Goal: Find specific page/section: Find specific page/section

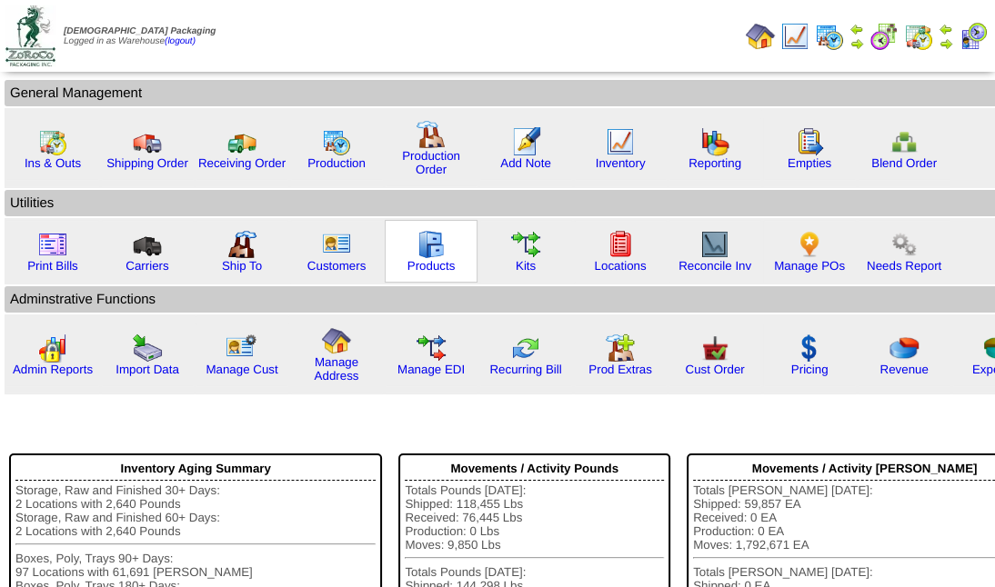
click at [391, 239] on div "Products" at bounding box center [431, 251] width 93 height 63
click at [393, 244] on div "Products" at bounding box center [431, 251] width 93 height 63
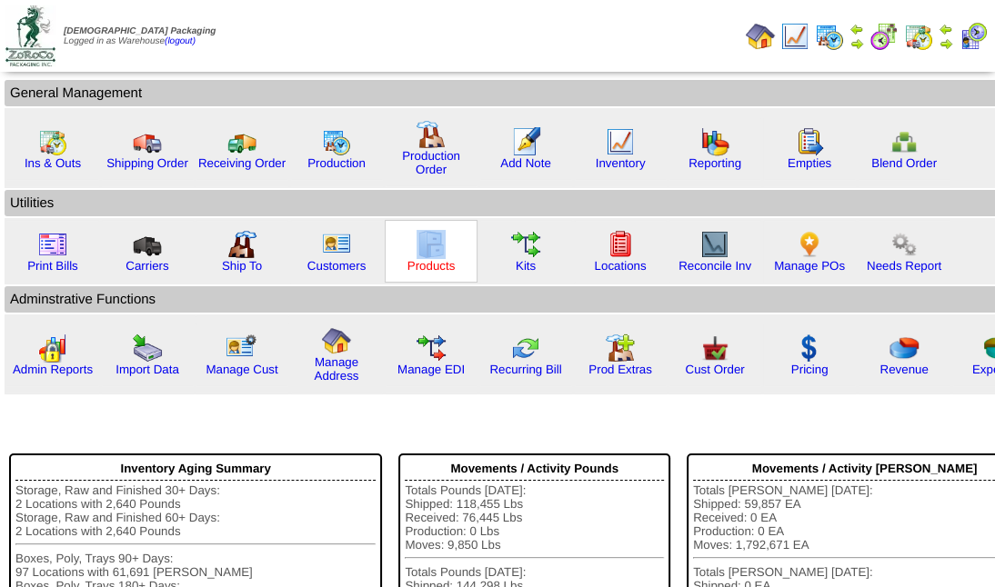
click at [440, 265] on link "Products" at bounding box center [431, 266] width 48 height 14
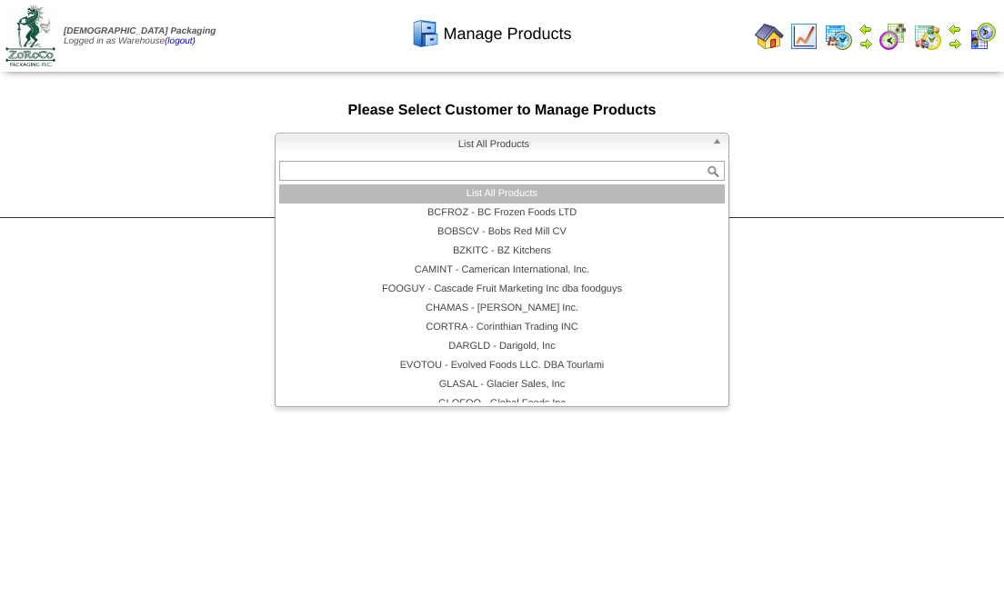
click at [512, 150] on span "List All Products" at bounding box center [494, 145] width 422 height 22
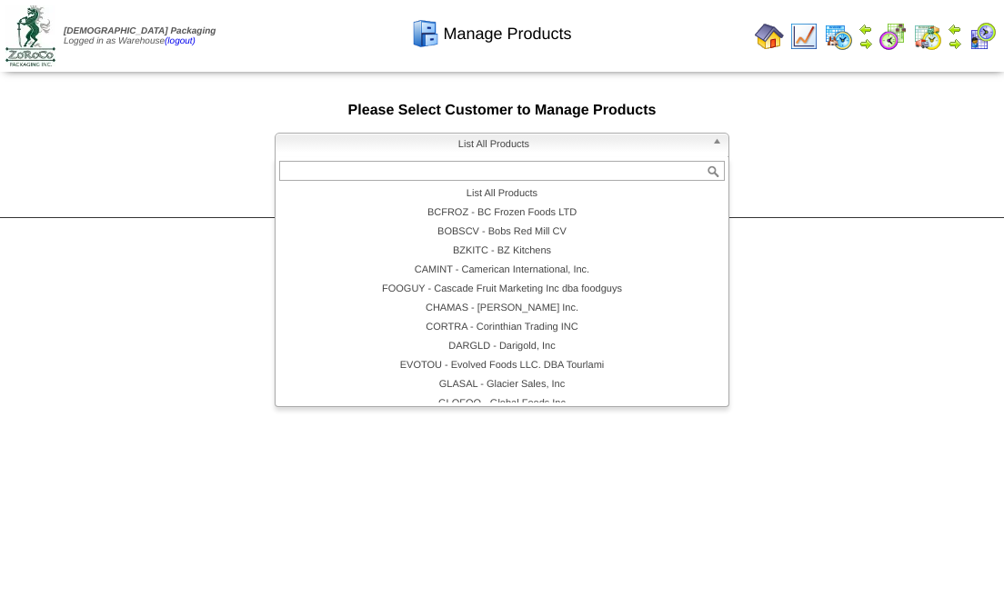
scroll to position [121, 0]
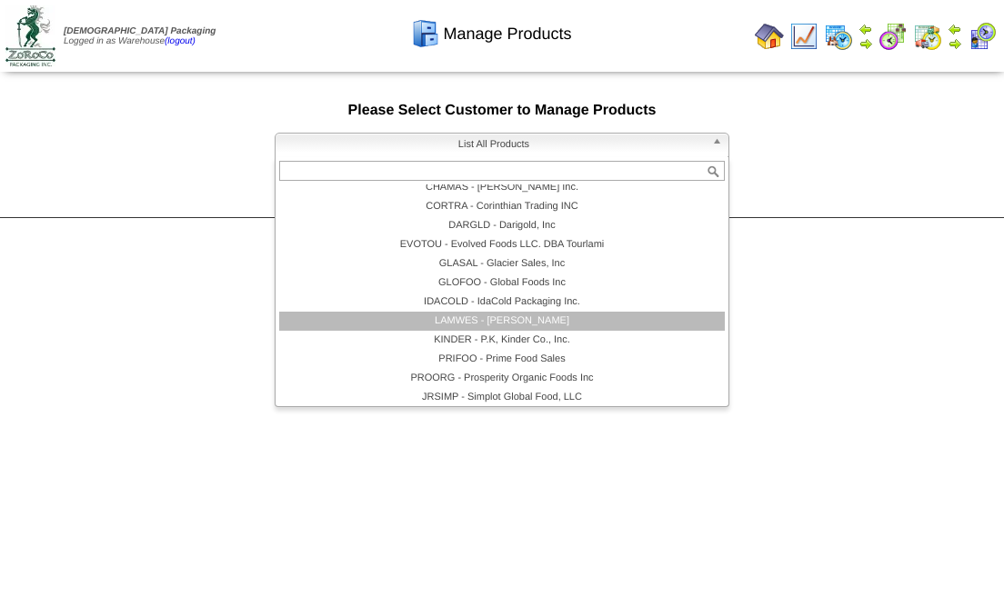
click at [509, 326] on li "LAMWES - Lamb-Weston" at bounding box center [502, 321] width 446 height 19
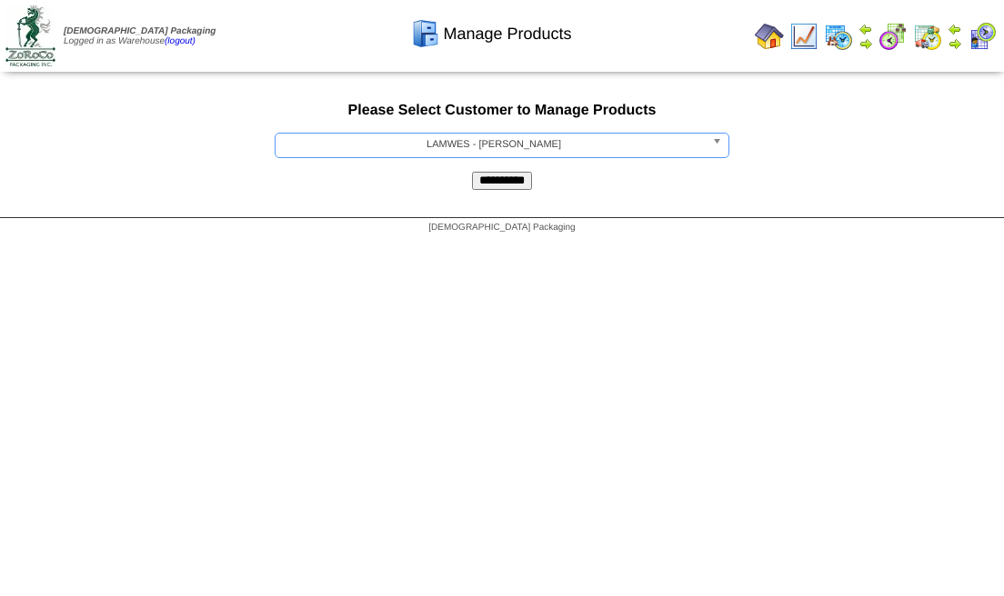
click at [486, 183] on input "**********" at bounding box center [502, 181] width 60 height 18
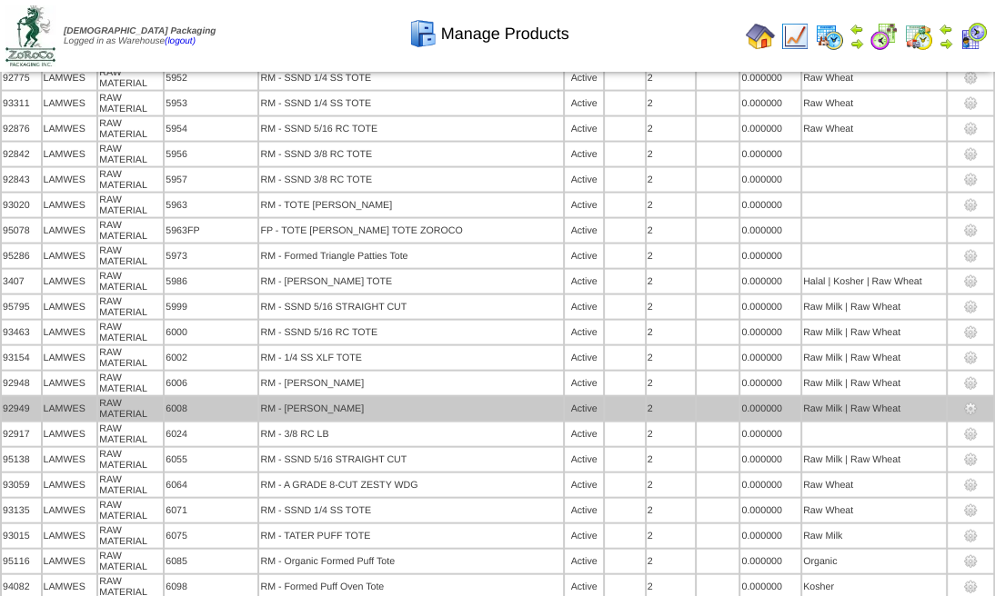
scroll to position [7214, 0]
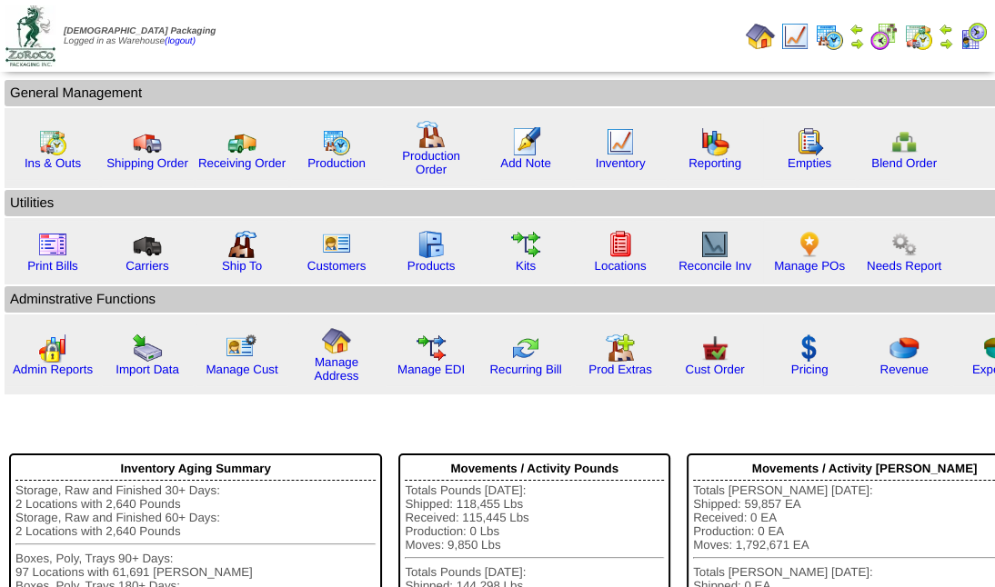
click at [922, 41] on img at bounding box center [918, 36] width 29 height 29
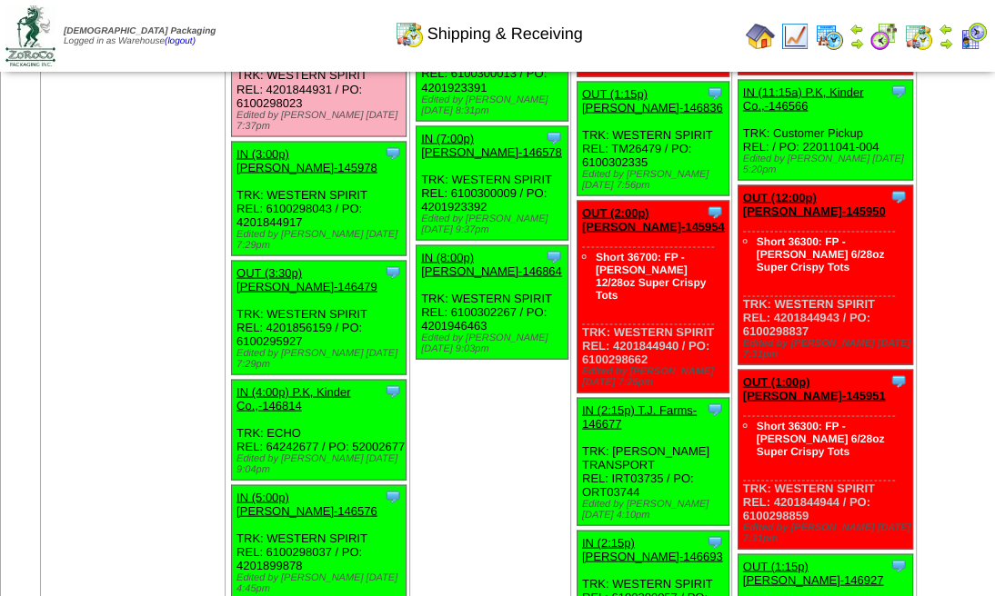
scroll to position [2182, 0]
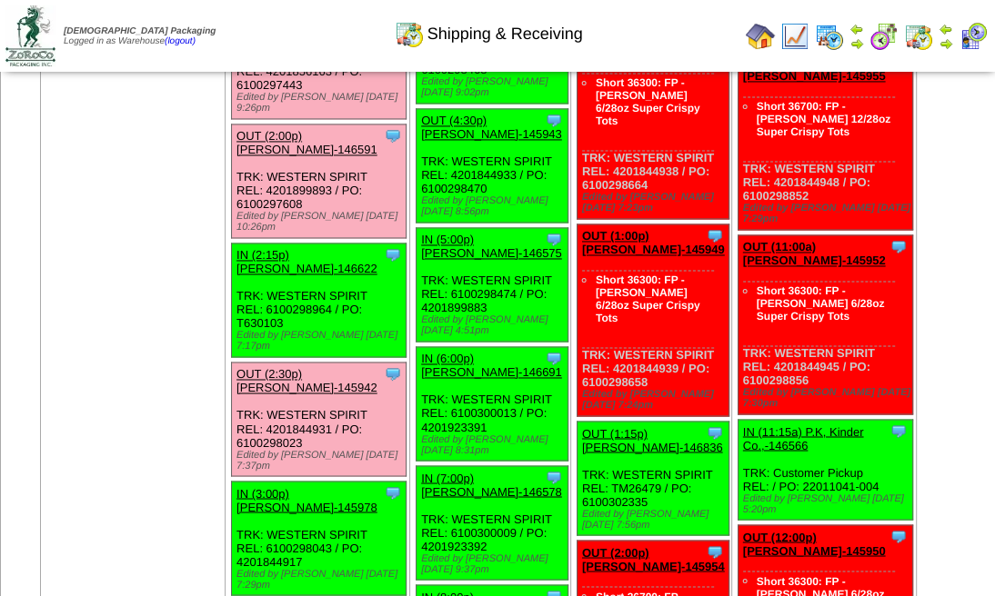
scroll to position [1808, 0]
